Goal: Information Seeking & Learning: Learn about a topic

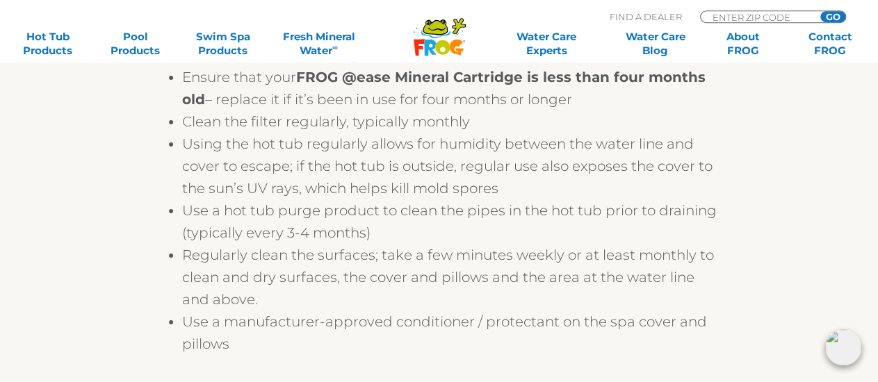
scroll to position [2459, 0]
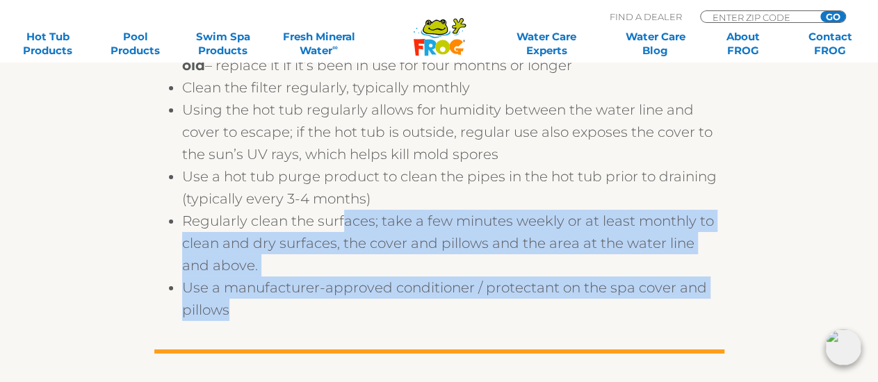
drag, startPoint x: 347, startPoint y: 220, endPoint x: 368, endPoint y: 321, distance: 102.3
click at [368, 321] on ul "Maintain water balance: regularly test Total Alkalinity, pH and Total Hardness …" at bounding box center [439, 143] width 570 height 356
click at [368, 321] on li "Use a manufacturer-approved conditioner / protectant on the spa cover and pillo…" at bounding box center [453, 299] width 542 height 45
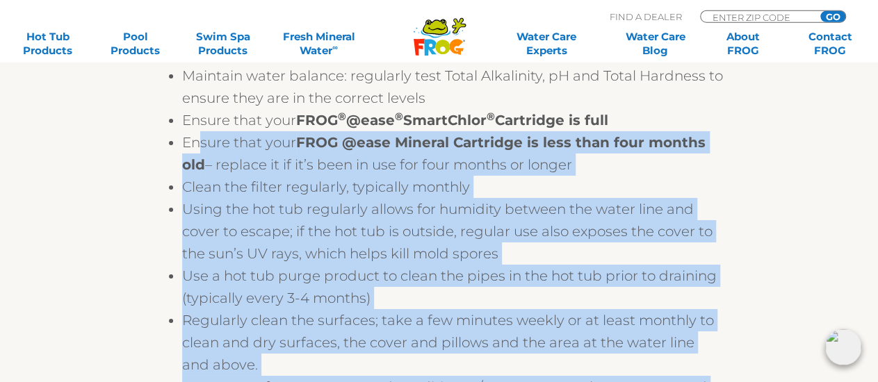
scroll to position [2314, 0]
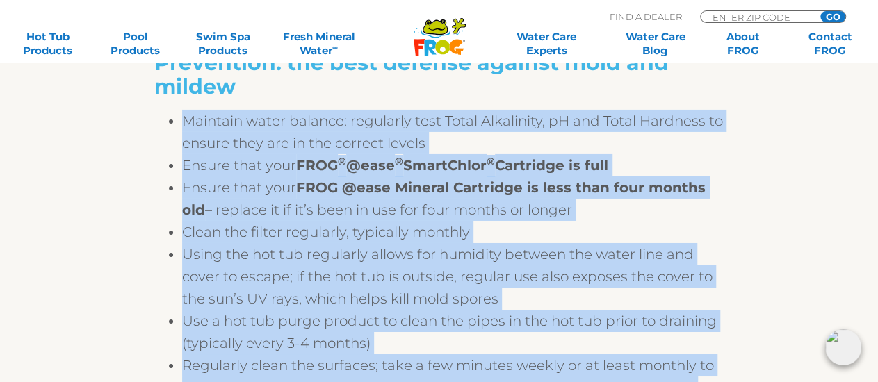
drag, startPoint x: 300, startPoint y: 321, endPoint x: 176, endPoint y: 124, distance: 232.5
click at [176, 124] on ul "Maintain water balance: regularly test Total Alkalinity, pH and Total Hardness …" at bounding box center [439, 288] width 570 height 356
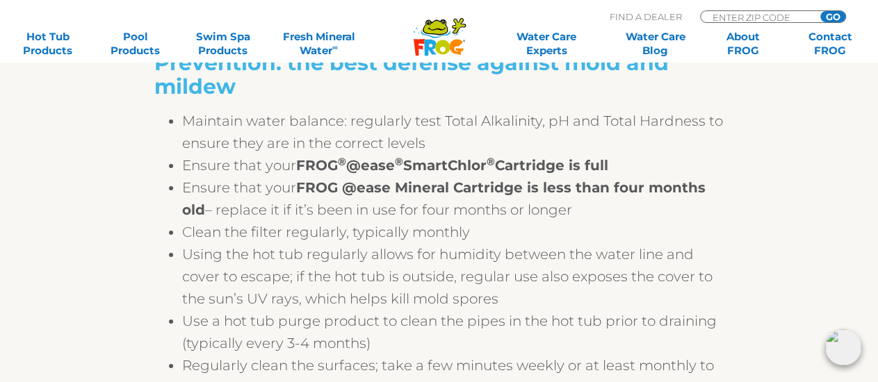
click at [177, 110] on div at bounding box center [439, 104] width 570 height 11
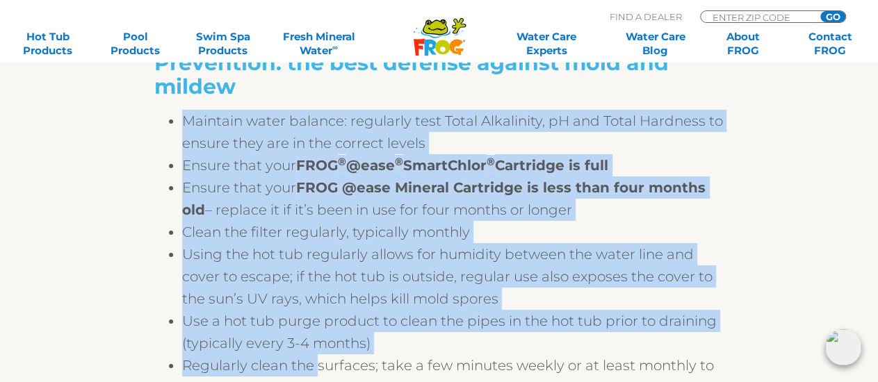
drag, startPoint x: 177, startPoint y: 112, endPoint x: 312, endPoint y: 378, distance: 298.3
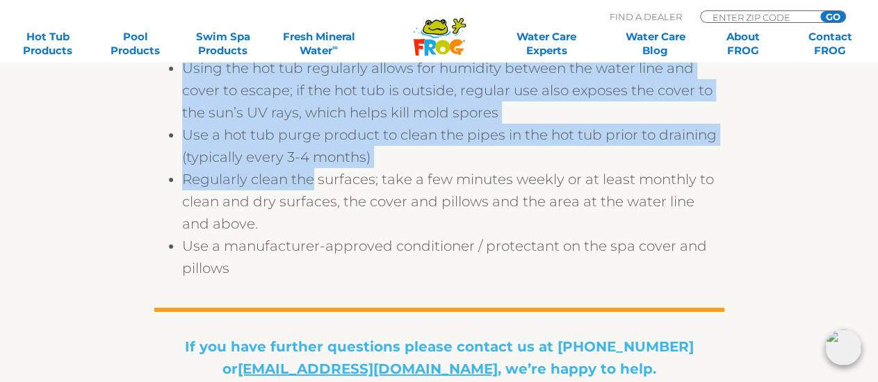
scroll to position [2531, 0]
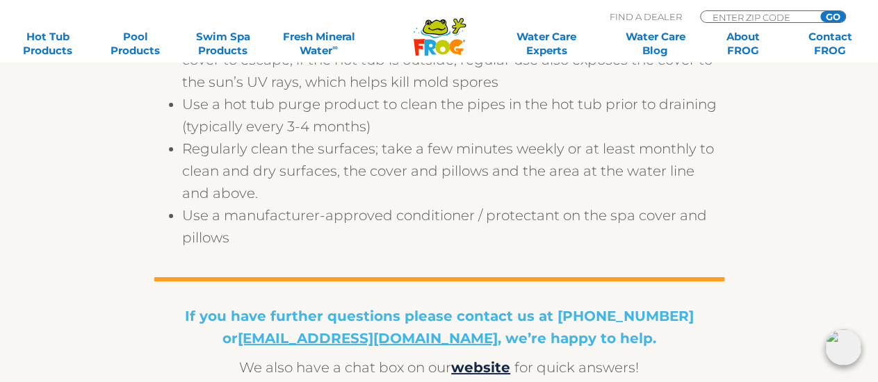
click at [325, 242] on li "Use a manufacturer-approved conditioner / protectant on the spa cover and pillo…" at bounding box center [453, 226] width 542 height 45
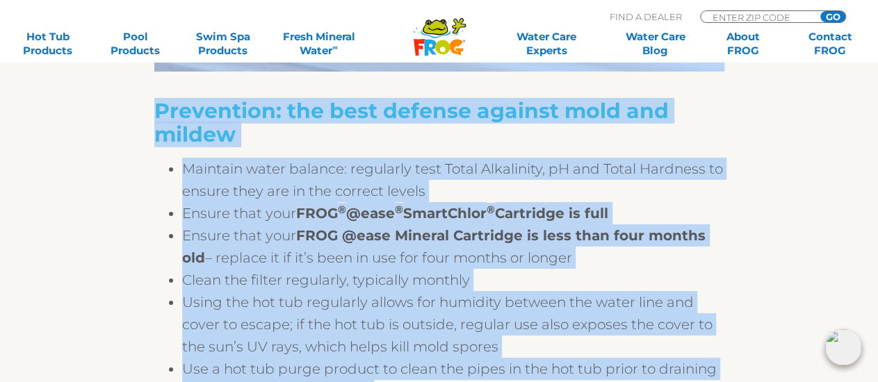
scroll to position [2254, 0]
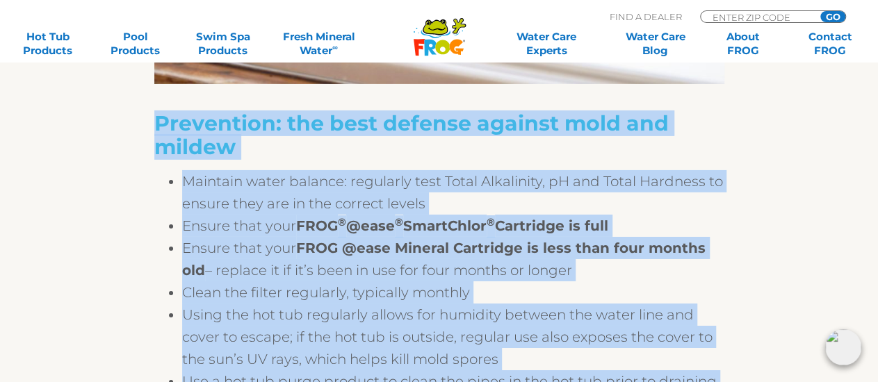
drag, startPoint x: 251, startPoint y: 319, endPoint x: 155, endPoint y: 127, distance: 214.0
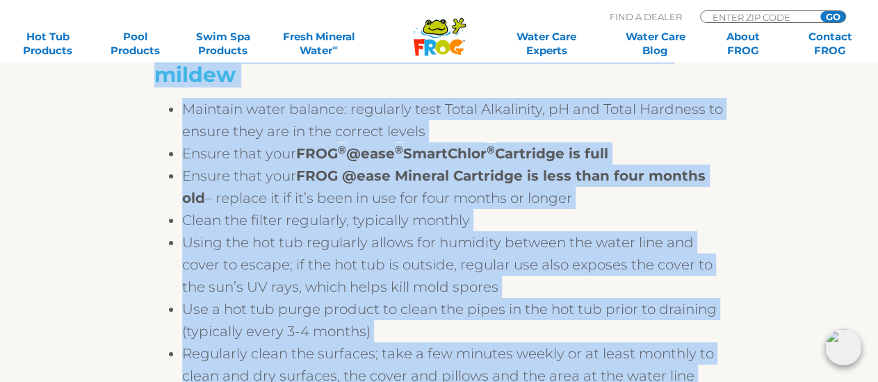
click at [241, 298] on li "Using the hot tub regularly allows for humidity between the water line and cove…" at bounding box center [453, 265] width 542 height 67
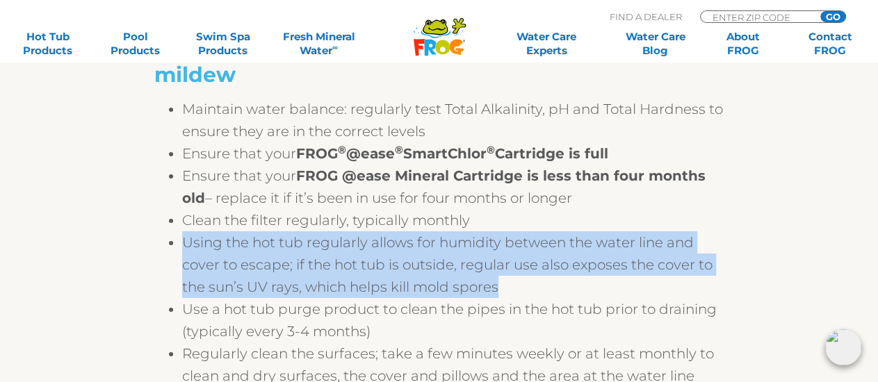
drag, startPoint x: 184, startPoint y: 251, endPoint x: 547, endPoint y: 302, distance: 367.2
click at [547, 298] on li "Using the hot tub regularly allows for humidity between the water line and cove…" at bounding box center [453, 265] width 542 height 67
drag, startPoint x: 181, startPoint y: 113, endPoint x: 186, endPoint y: 119, distance: 7.4
click at [200, 125] on li "Maintain water balance: regularly test Total Alkalinity, pH and Total Hardness …" at bounding box center [453, 120] width 542 height 45
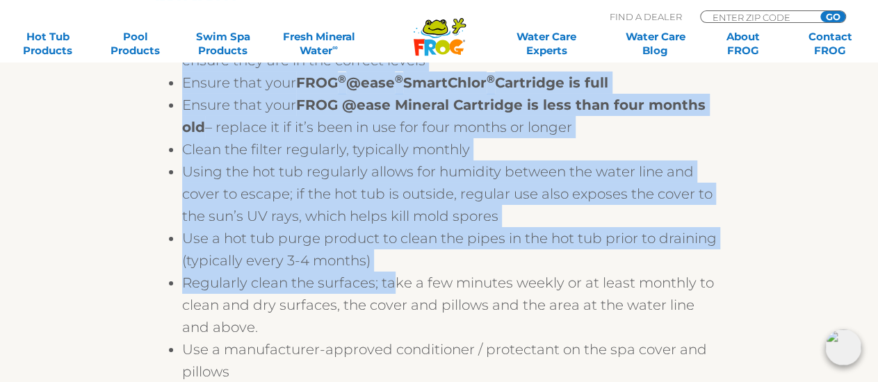
scroll to position [2399, 0]
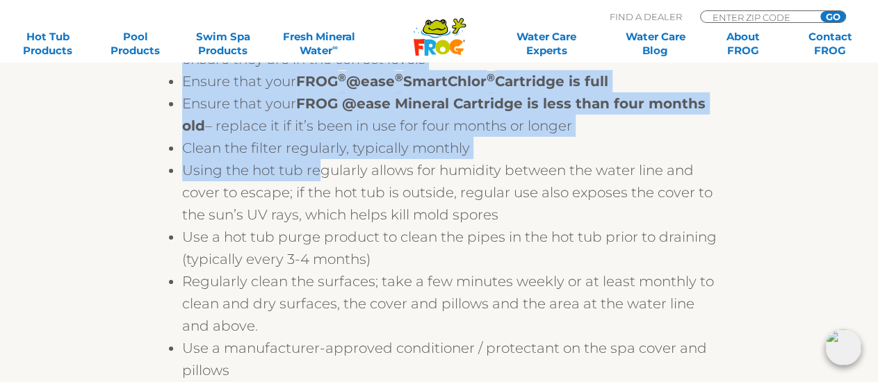
drag, startPoint x: 184, startPoint y: 118, endPoint x: 323, endPoint y: 175, distance: 150.6
click at [323, 175] on ul "Maintain water balance: regularly test Total Alkalinity, pH and Total Hardness …" at bounding box center [439, 204] width 570 height 356
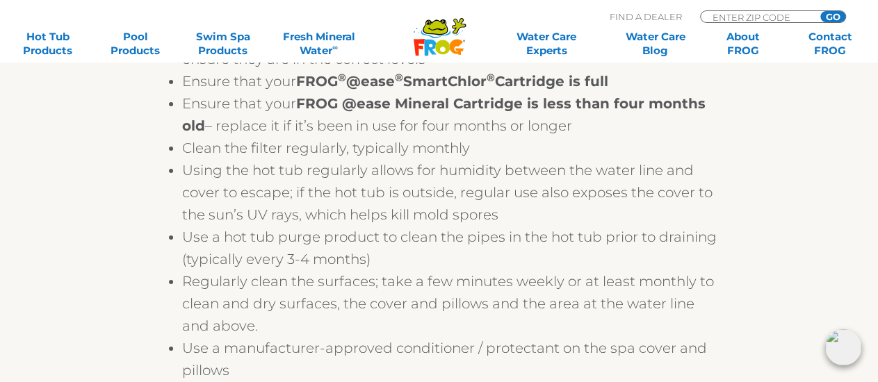
click at [320, 216] on li "Using the hot tub regularly allows for humidity between the water line and cove…" at bounding box center [453, 192] width 542 height 67
drag, startPoint x: 503, startPoint y: 226, endPoint x: 246, endPoint y: 240, distance: 257.7
click at [246, 240] on ul "Maintain water balance: regularly test Total Alkalinity, pH and Total Hardness …" at bounding box center [439, 204] width 570 height 356
click at [246, 240] on li "Use a hot tub purge product to clean the pipes in the hot tub prior to draining…" at bounding box center [453, 248] width 542 height 45
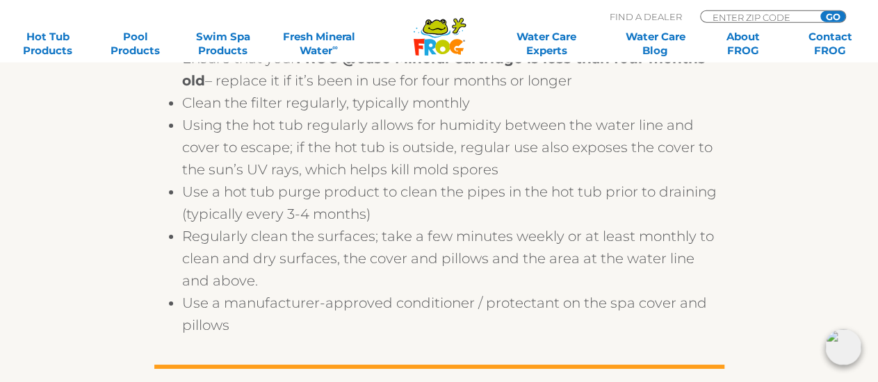
scroll to position [2471, 0]
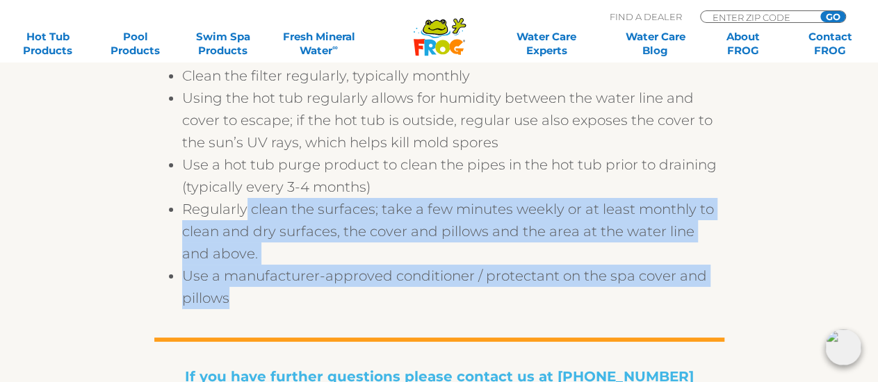
drag, startPoint x: 245, startPoint y: 220, endPoint x: 310, endPoint y: 305, distance: 107.2
click at [310, 305] on ul "Maintain water balance: regularly test Total Alkalinity, pH and Total Hardness …" at bounding box center [439, 131] width 570 height 356
click at [310, 305] on li "Use a manufacturer-approved conditioner / protectant on the spa cover and pillo…" at bounding box center [453, 287] width 542 height 45
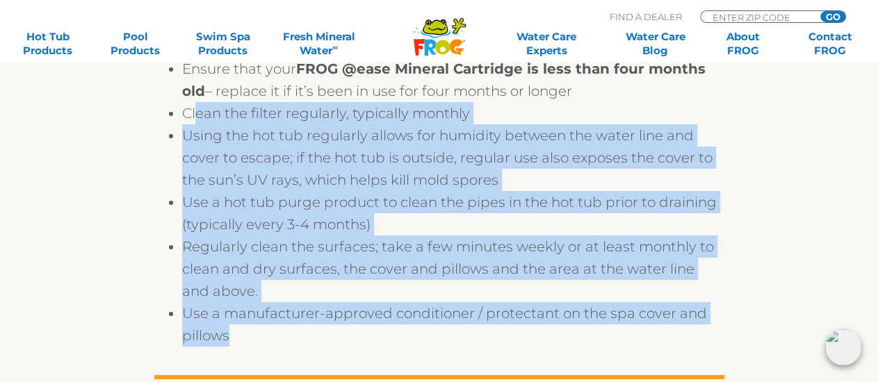
drag, startPoint x: 227, startPoint y: 311, endPoint x: 194, endPoint y: 91, distance: 222.3
click at [194, 91] on ul "Maintain water balance: regularly test Total Alkalinity, pH and Total Hardness …" at bounding box center [439, 169] width 570 height 356
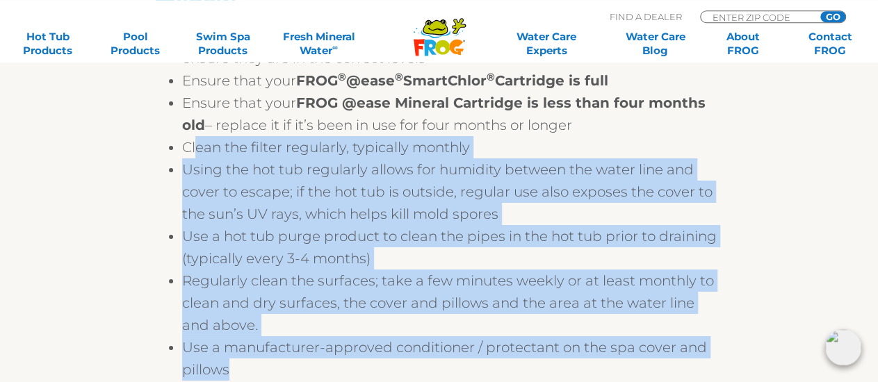
scroll to position [2326, 0]
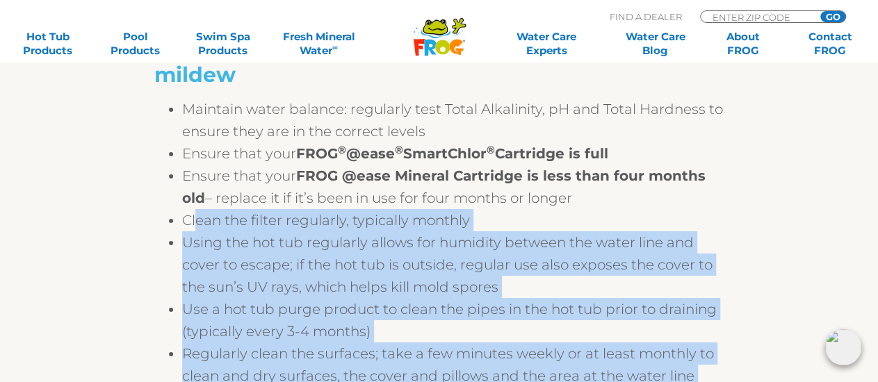
click at [182, 112] on li "Maintain water balance: regularly test Total Alkalinity, pH and Total Hardness …" at bounding box center [453, 120] width 542 height 45
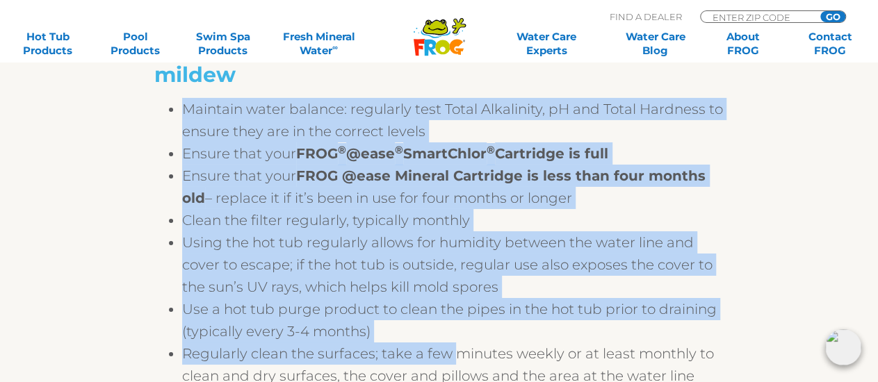
scroll to position [2399, 0]
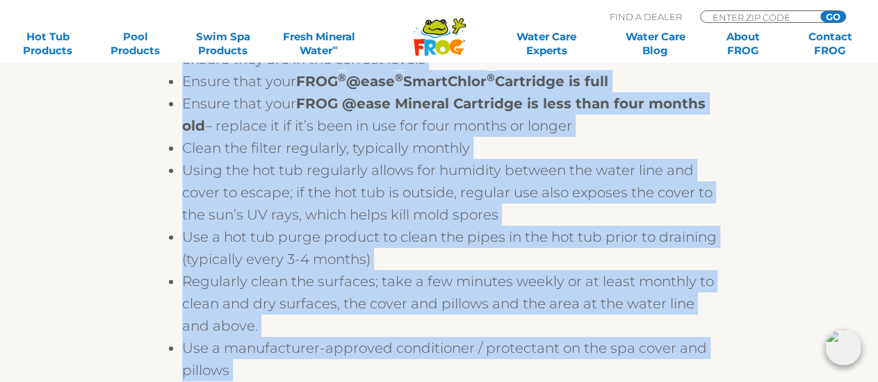
drag, startPoint x: 182, startPoint y: 115, endPoint x: 743, endPoint y: 348, distance: 607.9
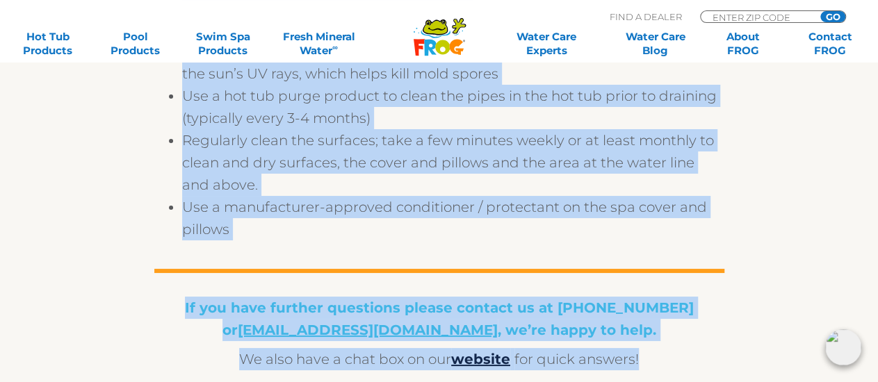
scroll to position [2543, 0]
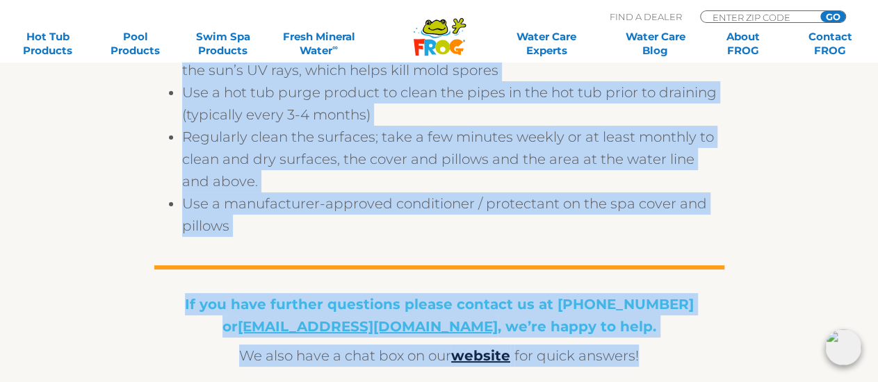
drag, startPoint x: 743, startPoint y: 232, endPoint x: 190, endPoint y: 78, distance: 574.5
click at [190, 94] on li "Use a hot tub purge product to clean the pipes in the hot tub prior to draining…" at bounding box center [453, 103] width 542 height 45
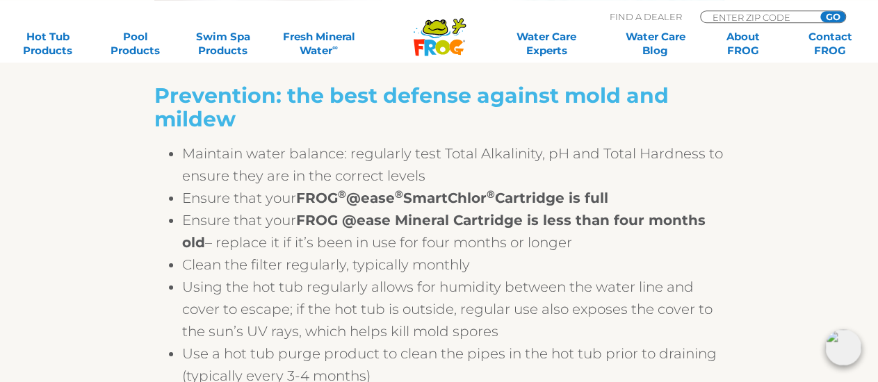
scroll to position [2254, 0]
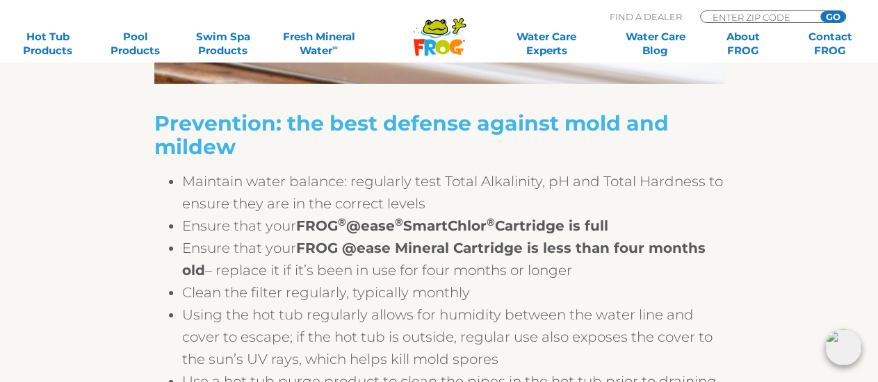
click at [203, 202] on li "Maintain water balance: regularly test Total Alkalinity, pH and Total Hardness …" at bounding box center [453, 192] width 542 height 45
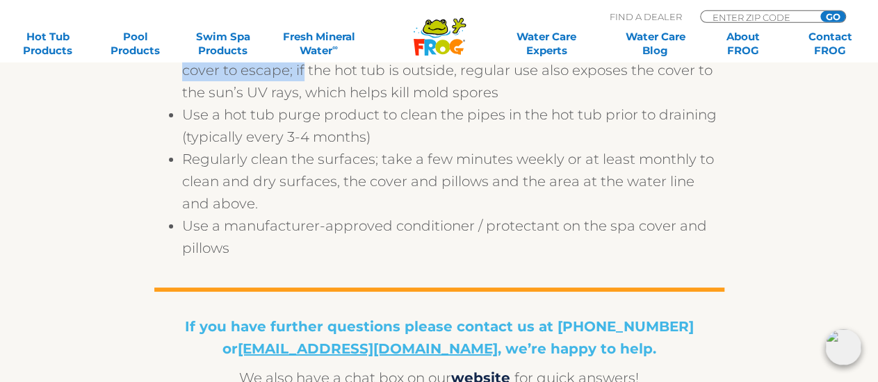
scroll to position [2543, 0]
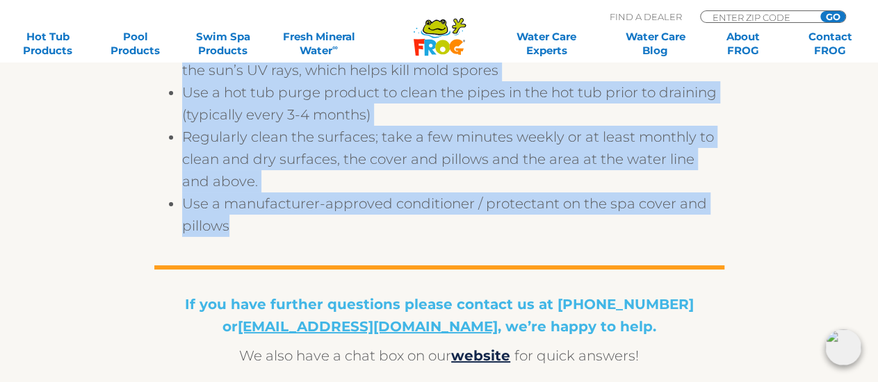
drag, startPoint x: 184, startPoint y: 184, endPoint x: 325, endPoint y: 258, distance: 159.3
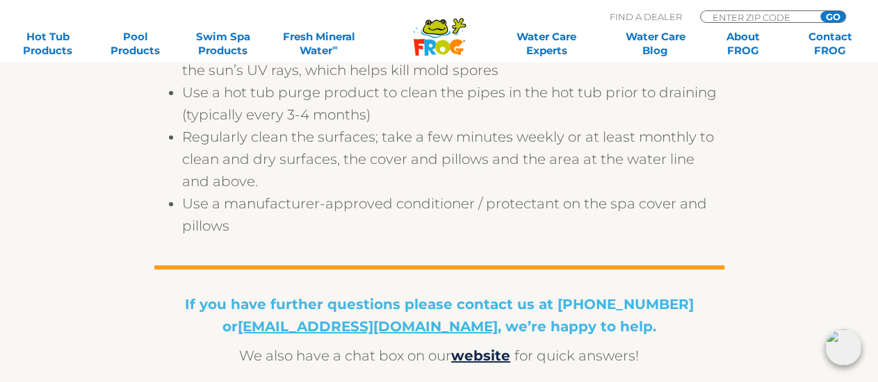
click at [325, 258] on div at bounding box center [439, 251] width 570 height 28
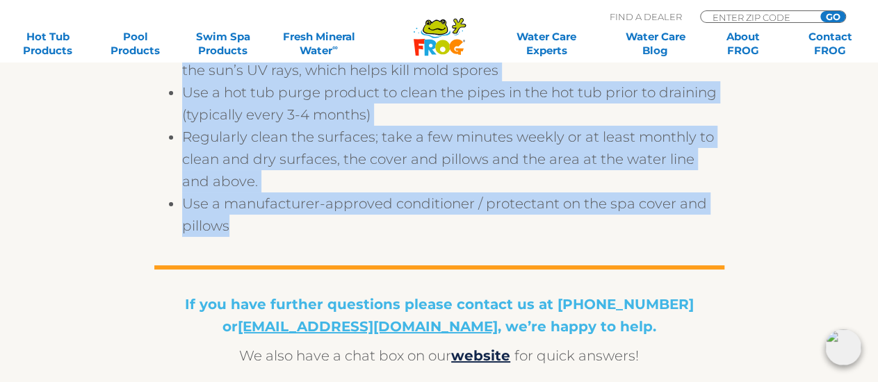
drag, startPoint x: 325, startPoint y: 257, endPoint x: 165, endPoint y: 86, distance: 234.7
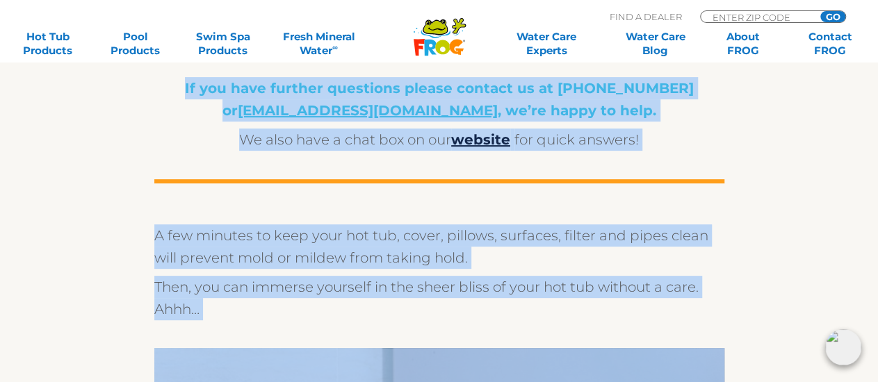
scroll to position [2765, 0]
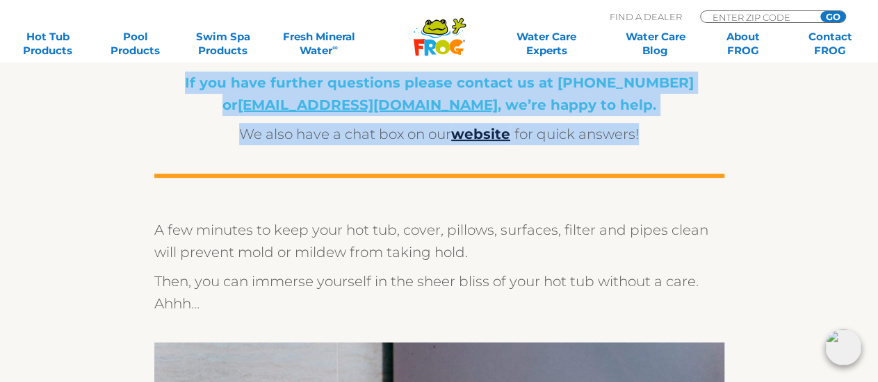
drag, startPoint x: 154, startPoint y: 128, endPoint x: 640, endPoint y: 155, distance: 486.9
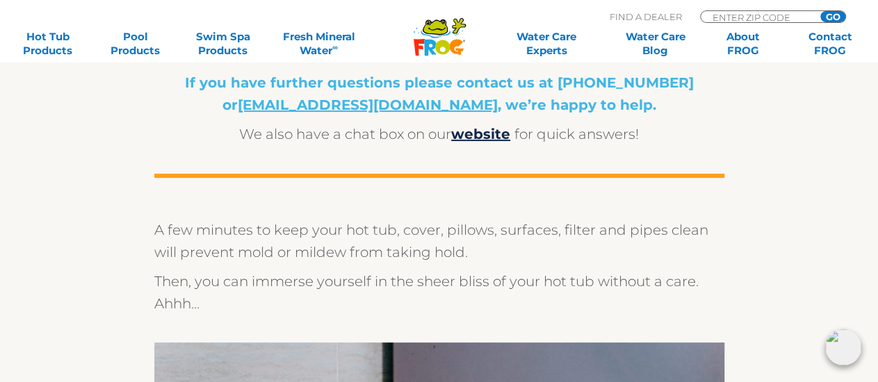
click at [650, 164] on div at bounding box center [439, 159] width 570 height 28
